Goal: Information Seeking & Learning: Find specific fact

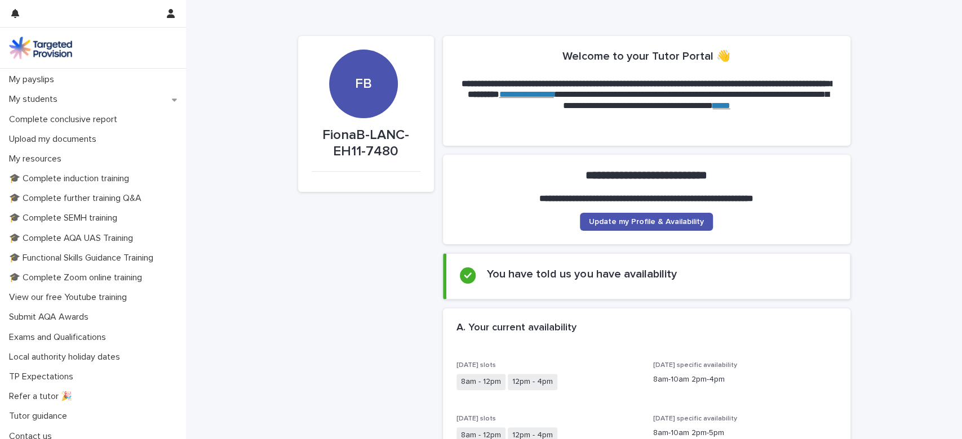
scroll to position [194, 0]
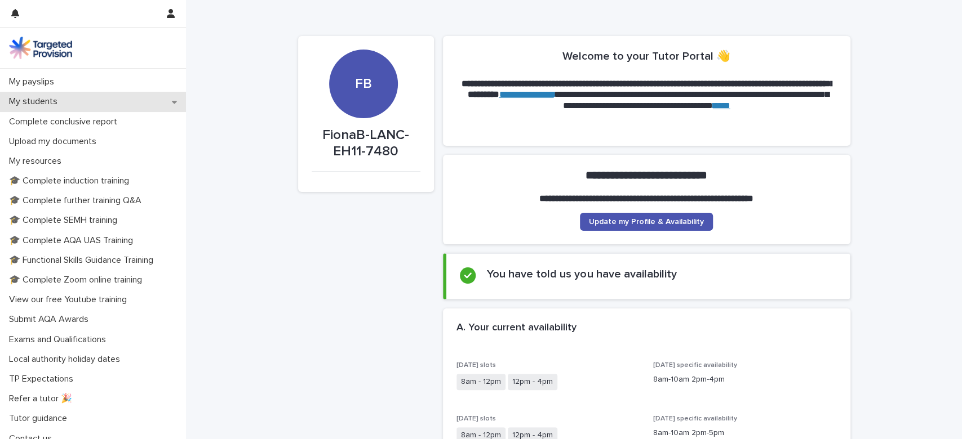
click at [63, 107] on p "My students" at bounding box center [36, 101] width 62 height 11
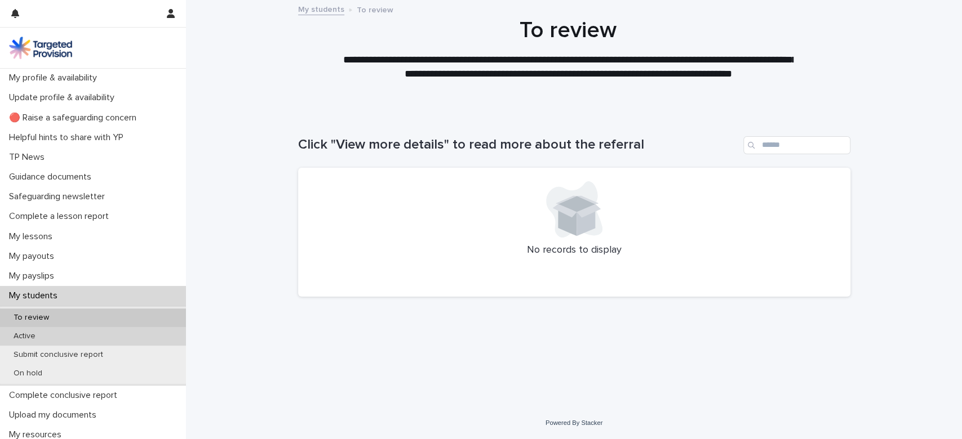
click at [36, 341] on p "Active" at bounding box center [25, 337] width 40 height 10
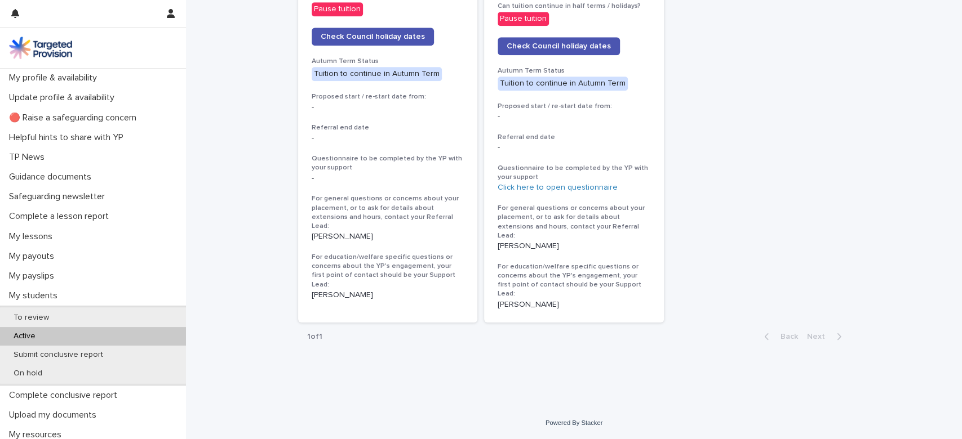
scroll to position [668, 0]
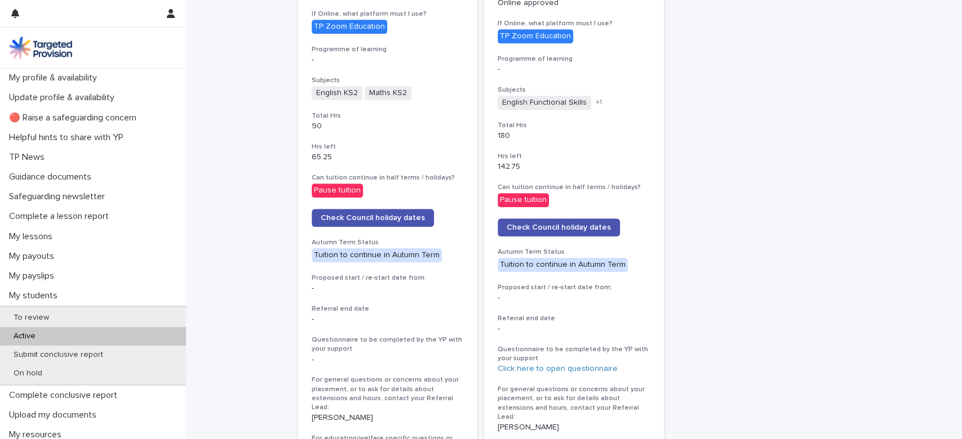
scroll to position [470, 0]
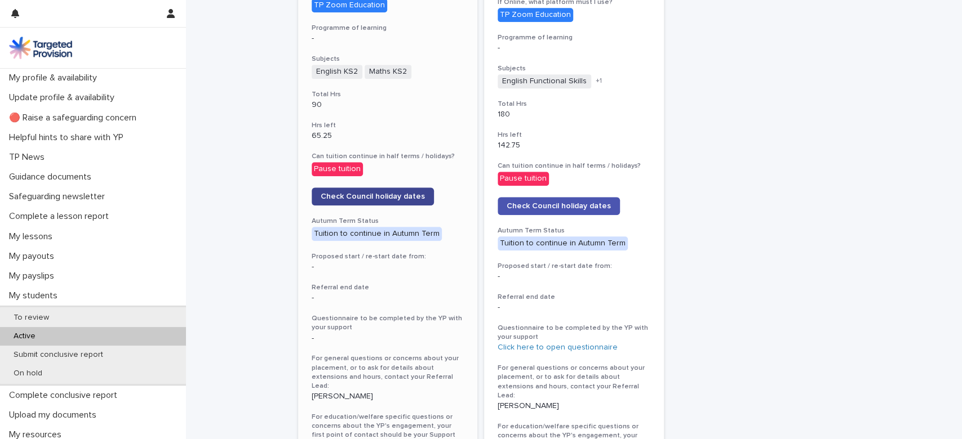
click at [352, 201] on span "Check Council holiday dates" at bounding box center [373, 197] width 104 height 8
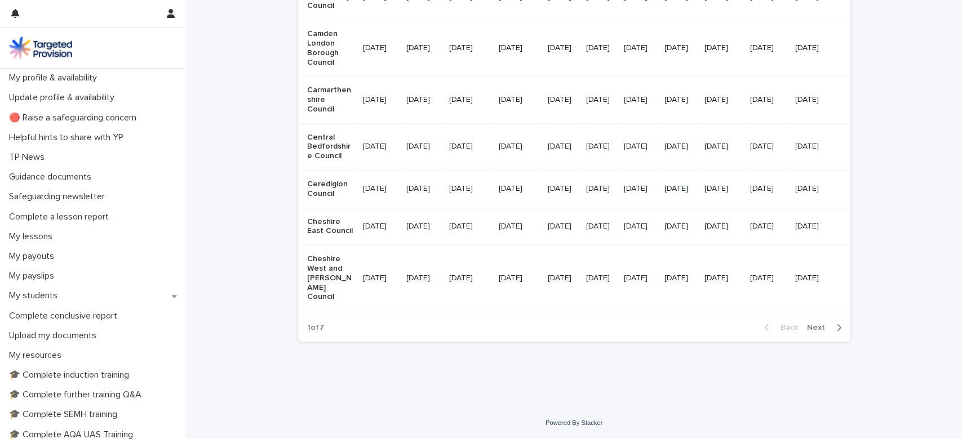
scroll to position [1990, 0]
click at [816, 324] on span "Next" at bounding box center [819, 328] width 25 height 8
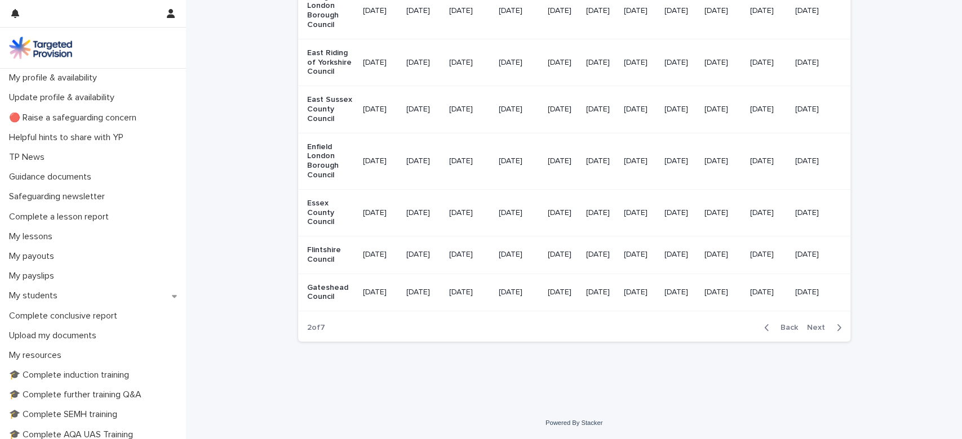
scroll to position [1871, 0]
click at [816, 324] on span "Next" at bounding box center [819, 328] width 25 height 8
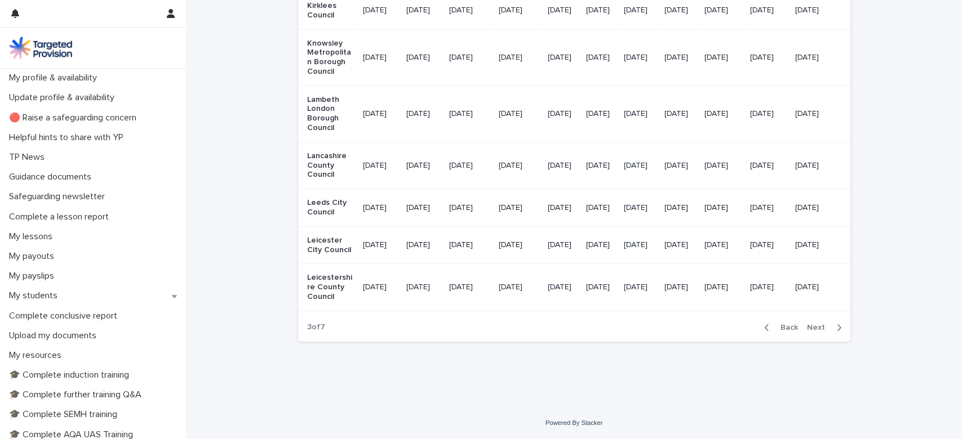
click at [807, 332] on span "Next" at bounding box center [819, 328] width 25 height 8
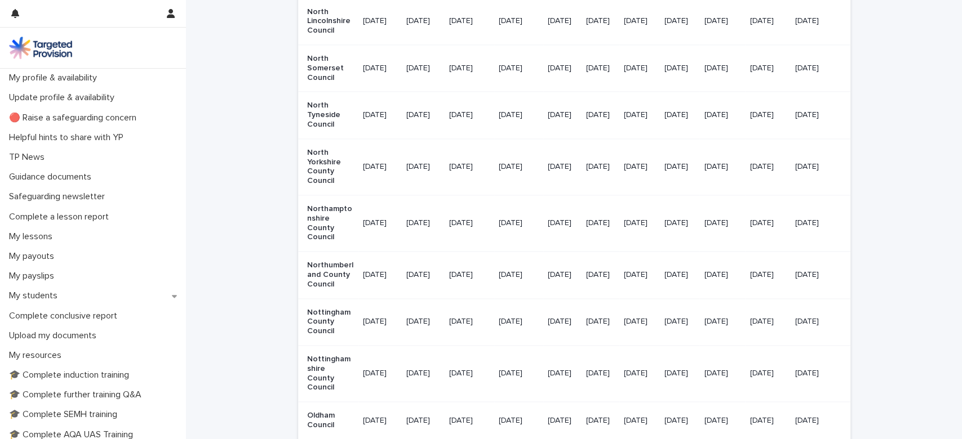
scroll to position [965, 0]
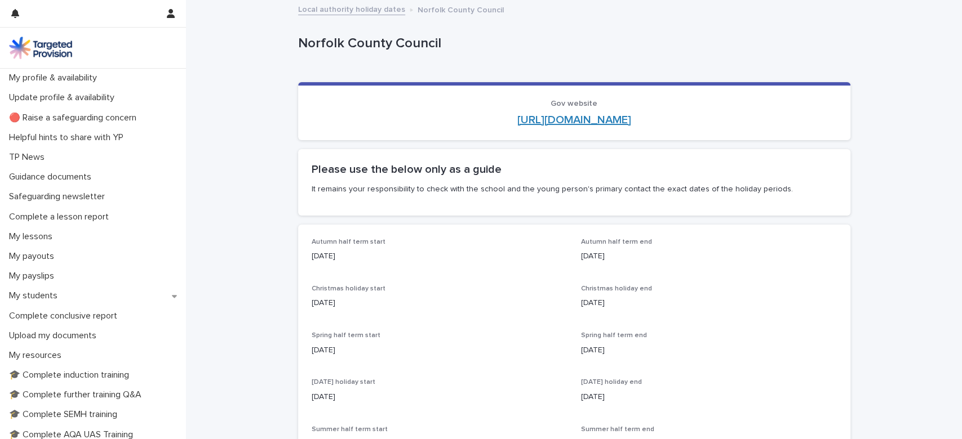
click at [548, 126] on link "[URL][DOMAIN_NAME]" at bounding box center [574, 119] width 114 height 11
